Goal: Task Accomplishment & Management: Manage account settings

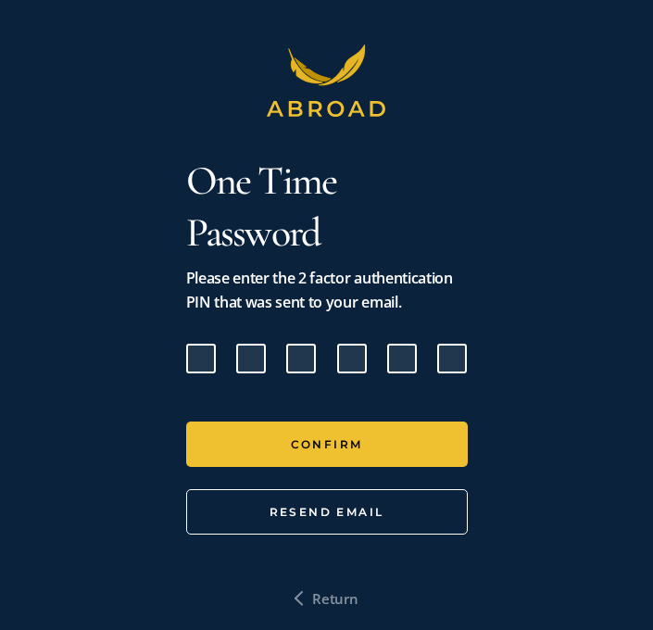
click at [195, 365] on input "Please enter verification code. Digit 1" at bounding box center [201, 359] width 30 height 30
paste input "1"
type input "7"
type input "1"
type input "9"
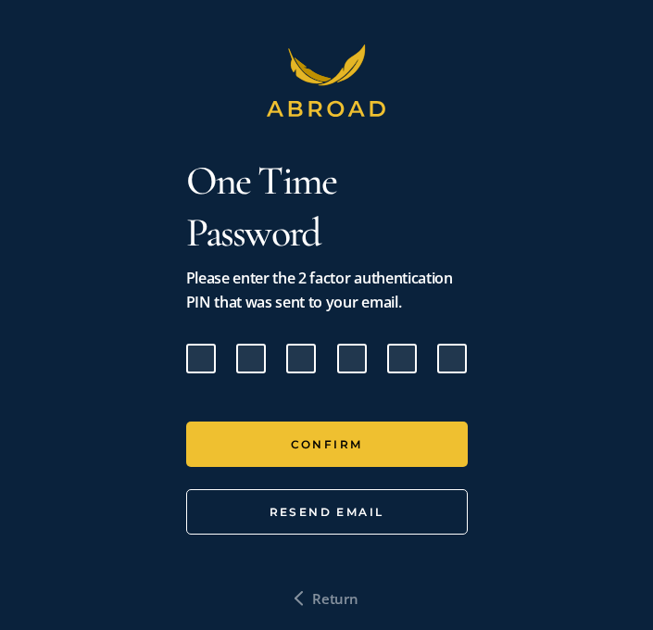
type input "6"
type input "8"
type input "1"
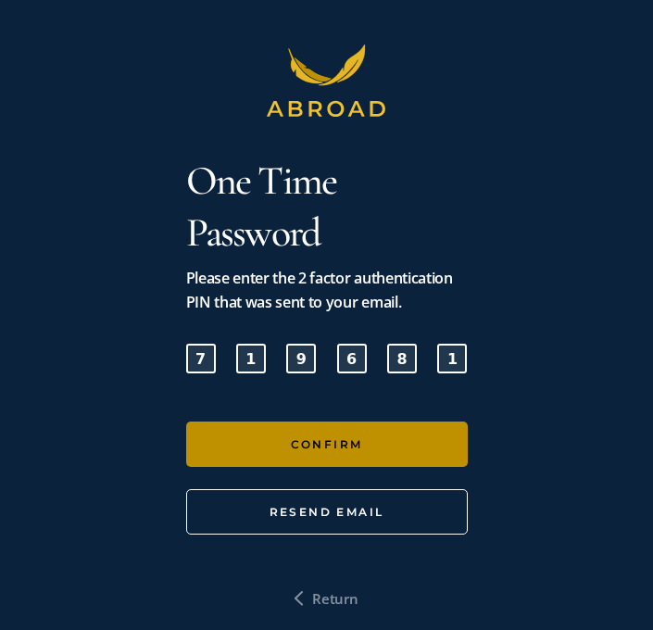
click at [324, 442] on button "Confirm" at bounding box center [326, 443] width 281 height 45
